Goal: Transaction & Acquisition: Purchase product/service

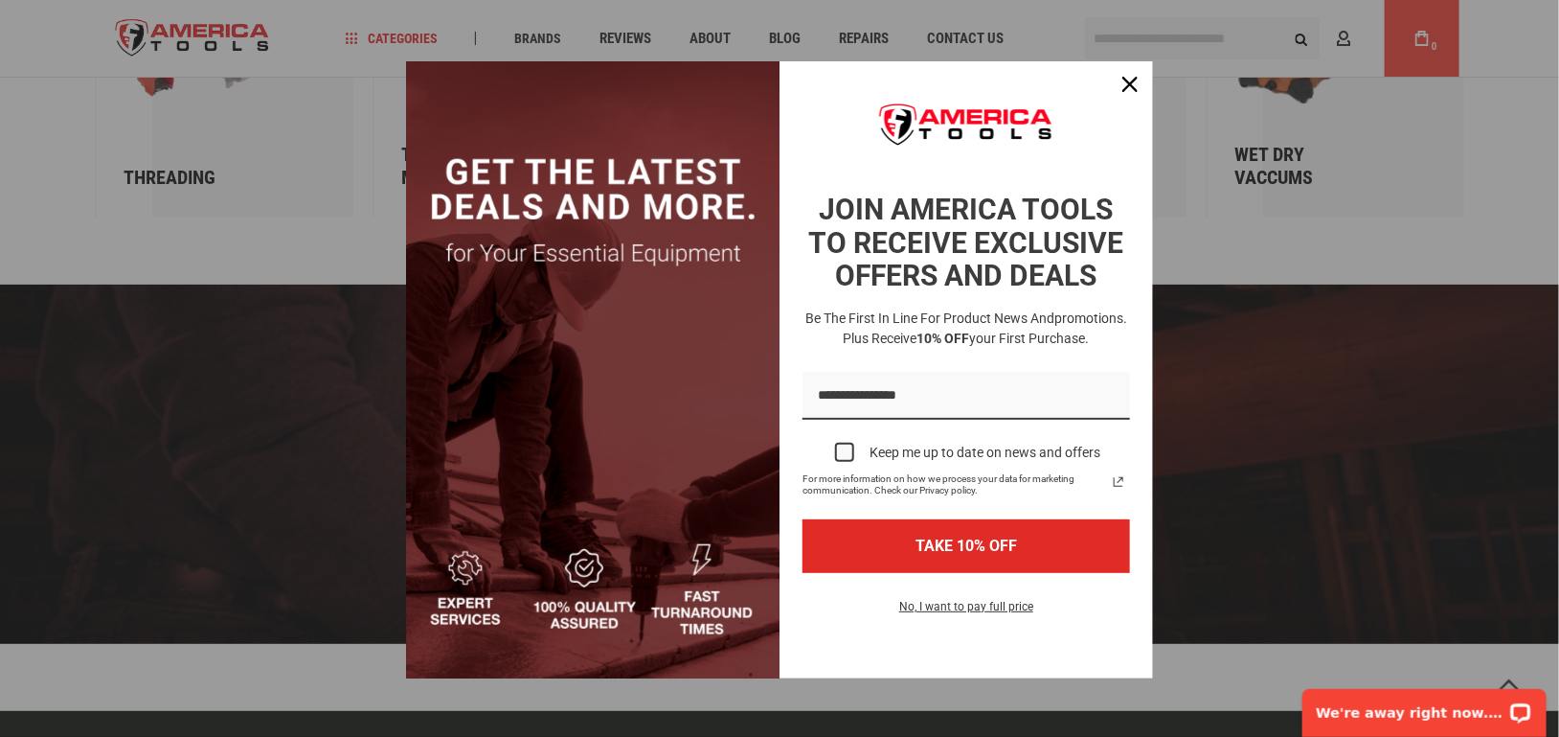
scroll to position [3526, 0]
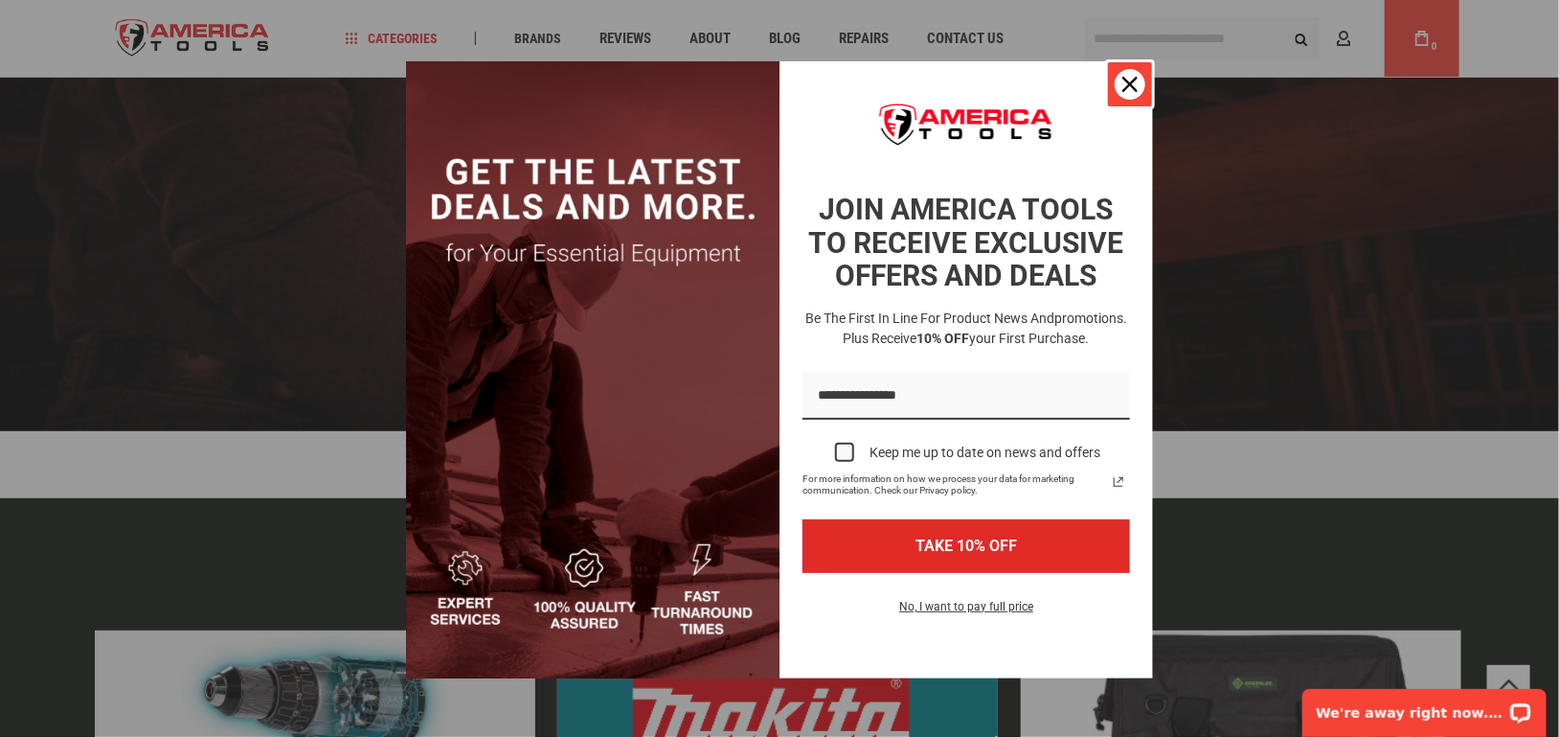
click at [1123, 86] on icon "close icon" at bounding box center [1130, 84] width 15 height 15
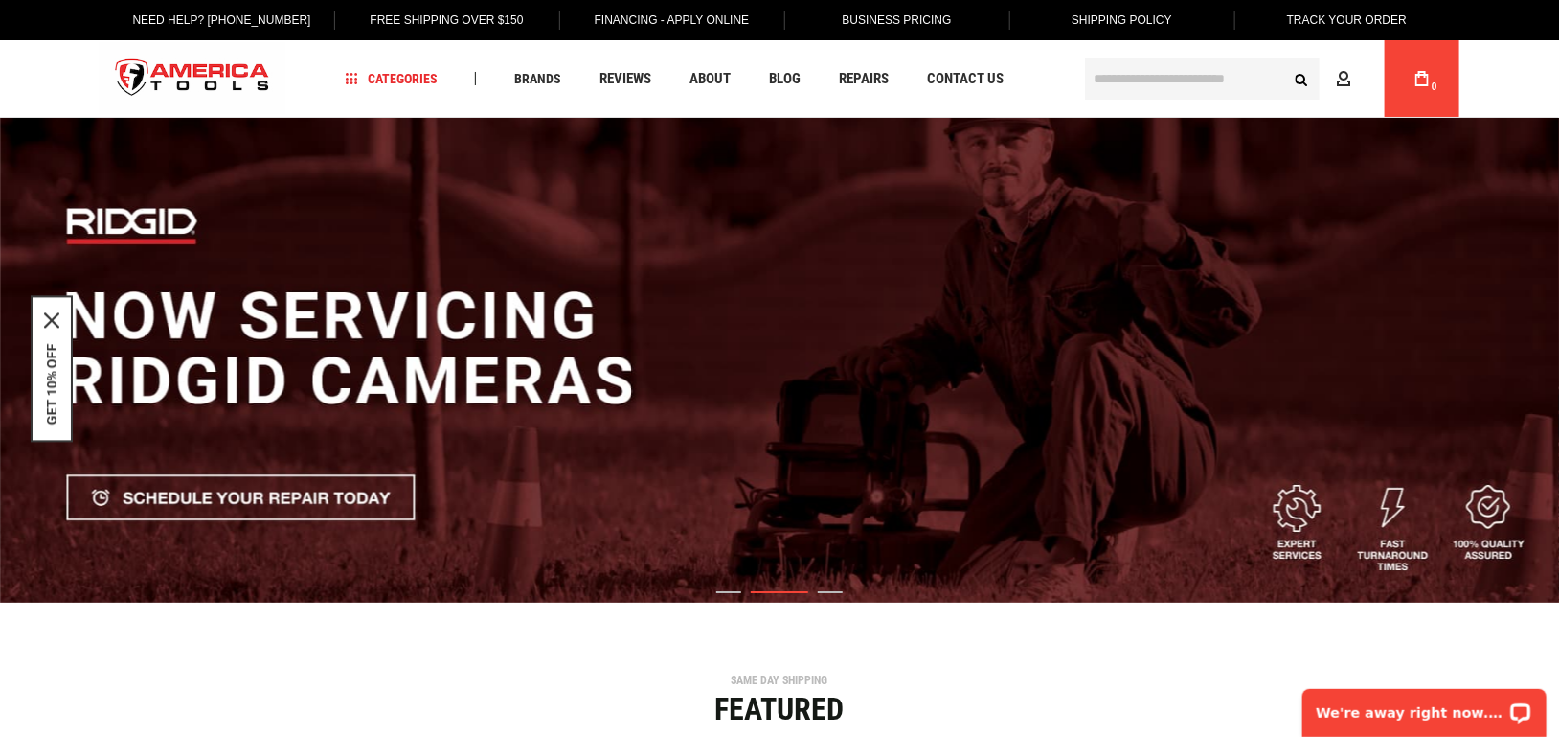
scroll to position [0, 0]
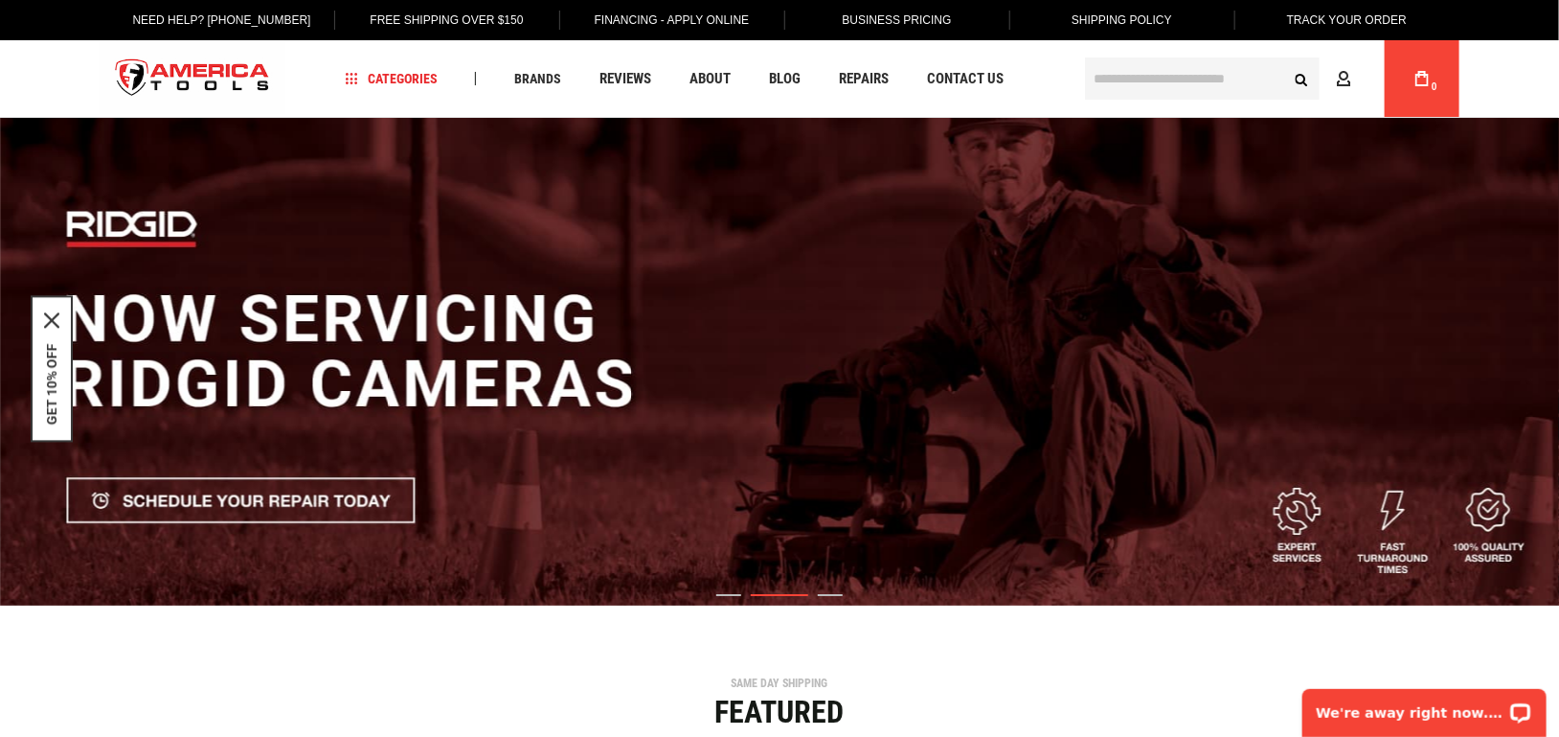
click at [1096, 81] on input "text" at bounding box center [1202, 78] width 235 height 42
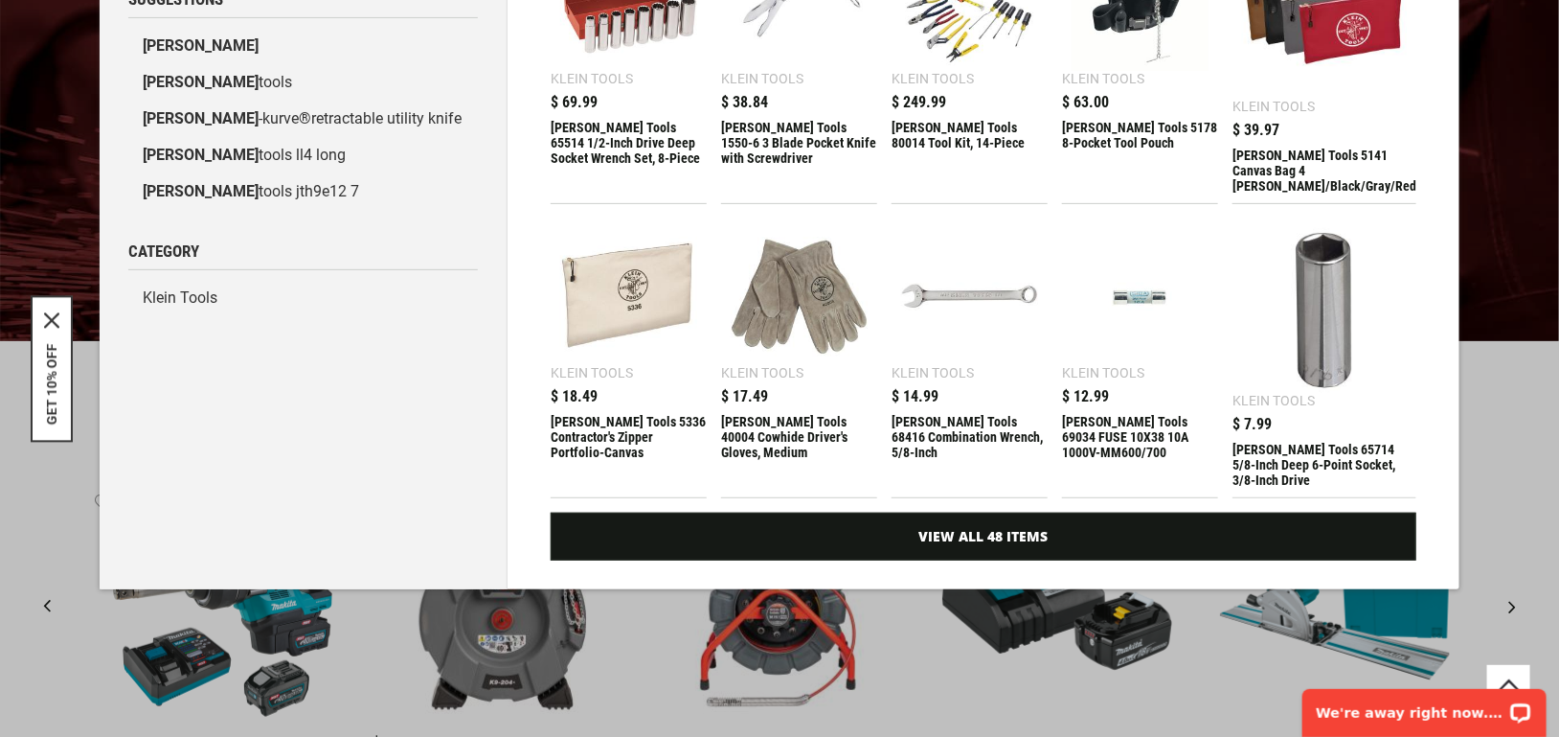
scroll to position [319, 0]
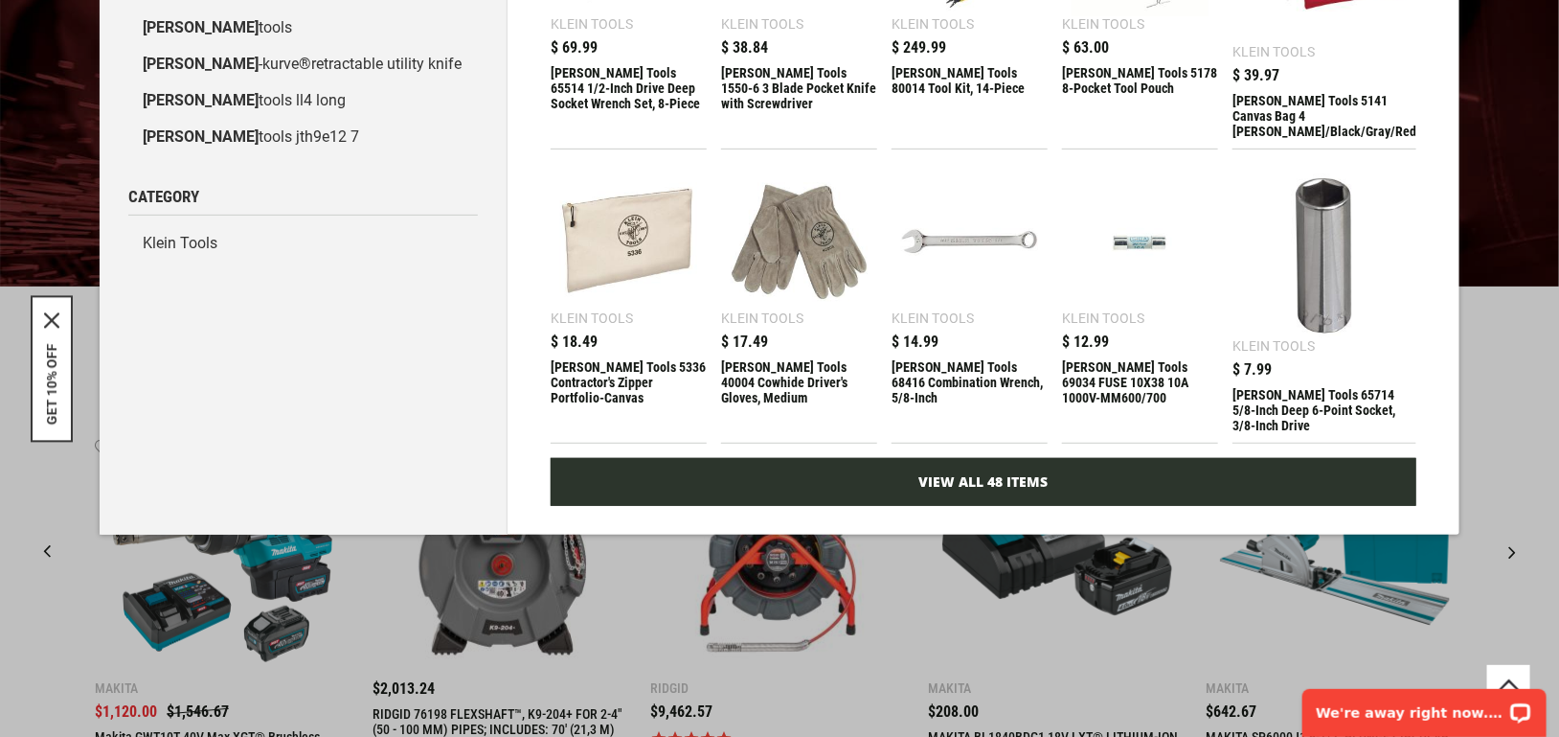
type input "*****"
click at [981, 458] on link "View All 48 Items" at bounding box center [984, 482] width 866 height 48
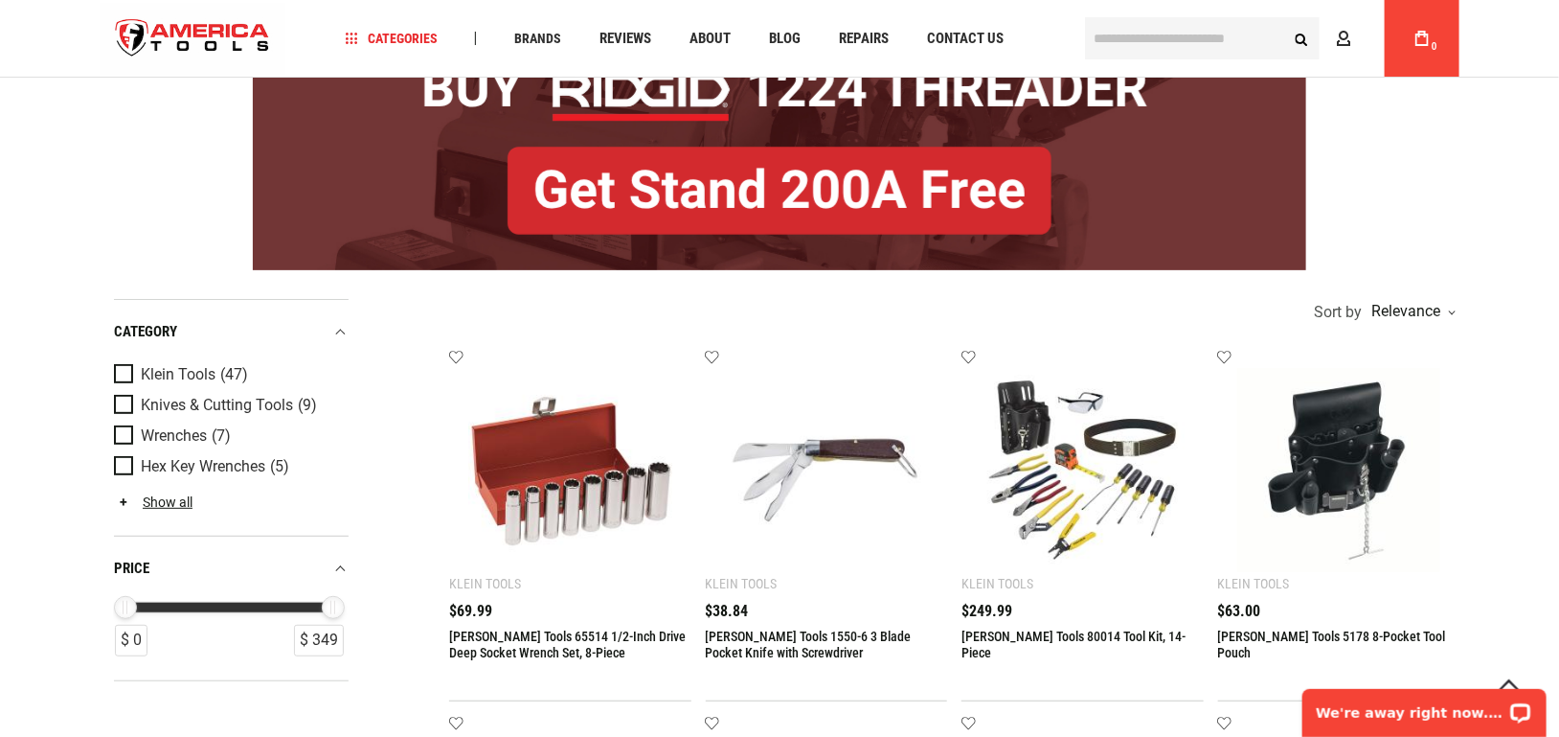
scroll to position [106, 0]
